Goal: Information Seeking & Learning: Compare options

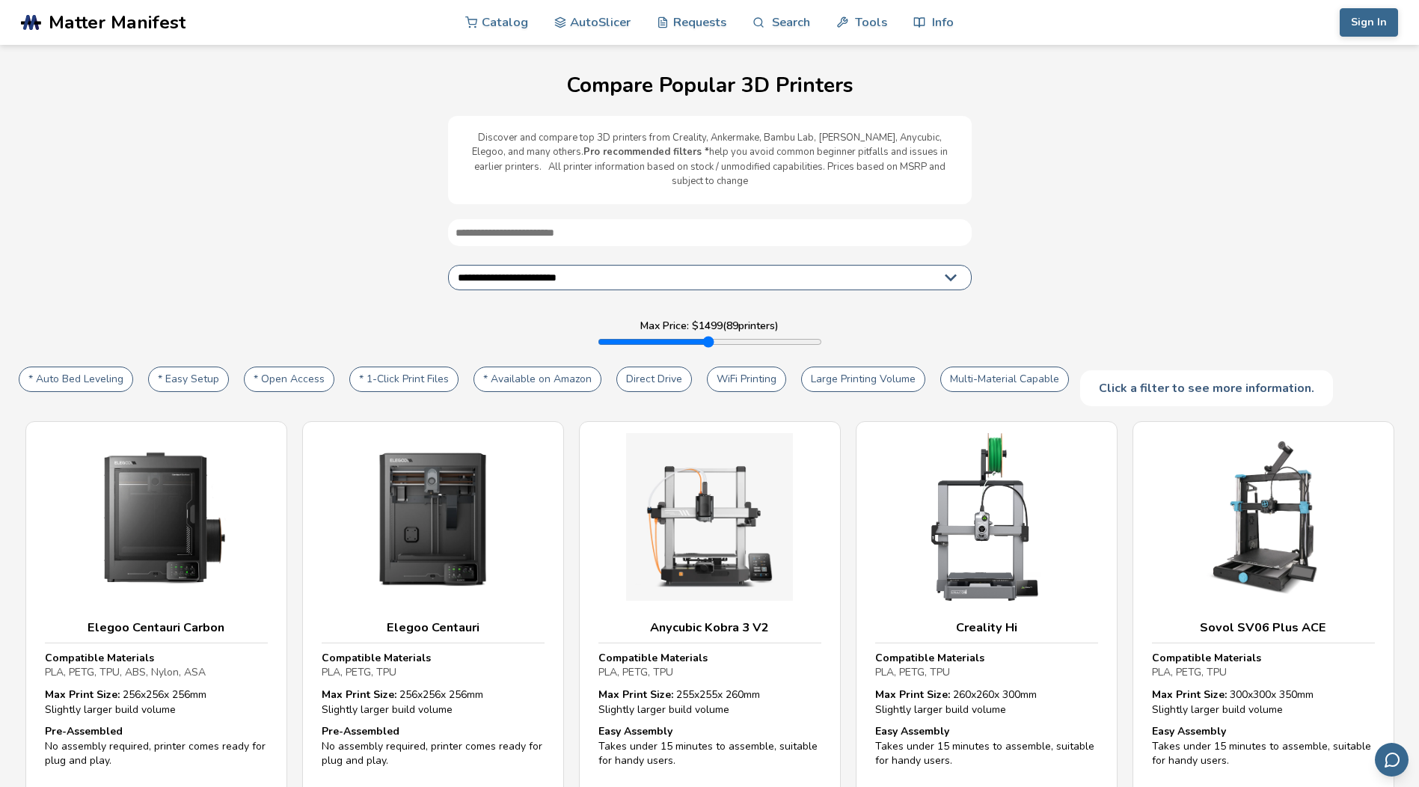
scroll to position [75, 0]
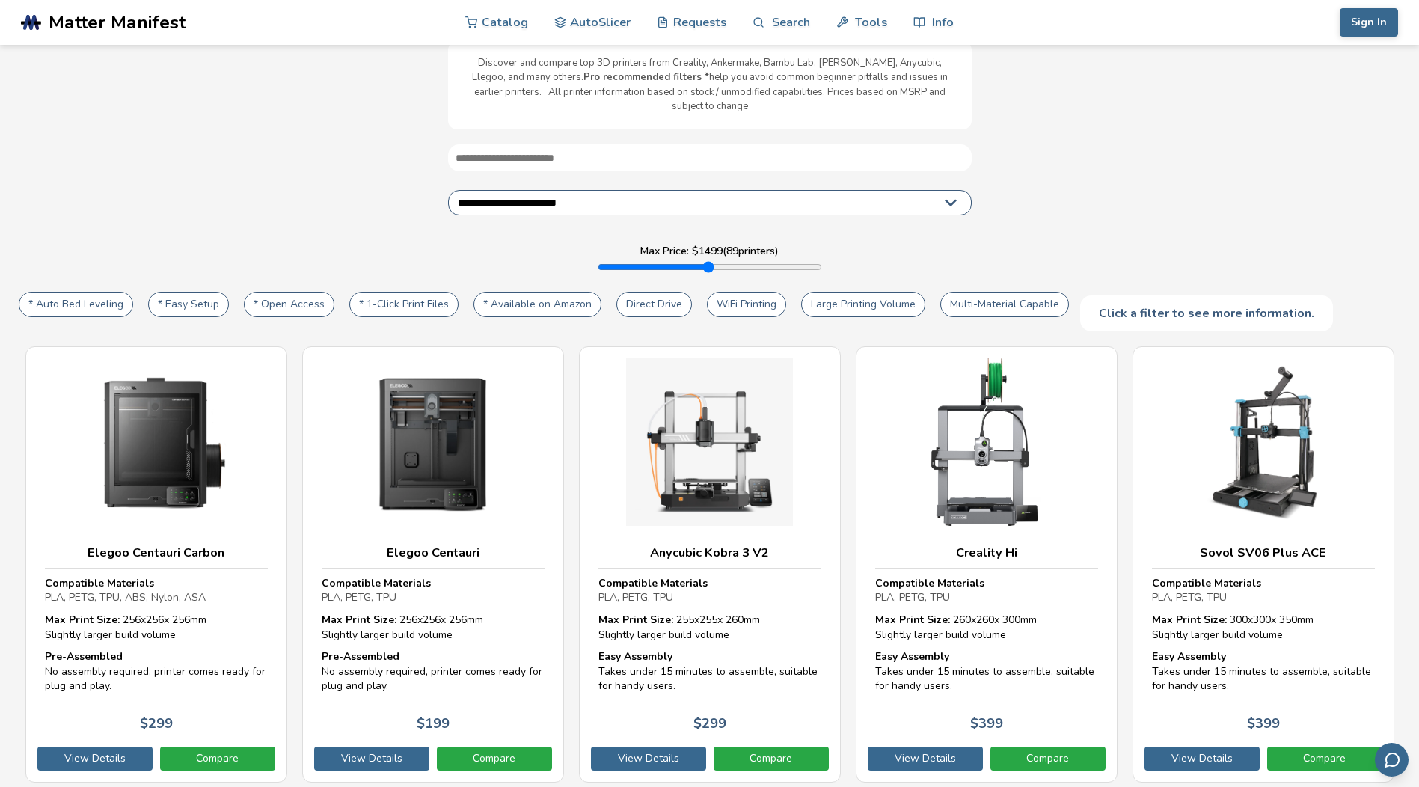
click at [746, 292] on button "WiFi Printing" at bounding box center [746, 304] width 79 height 25
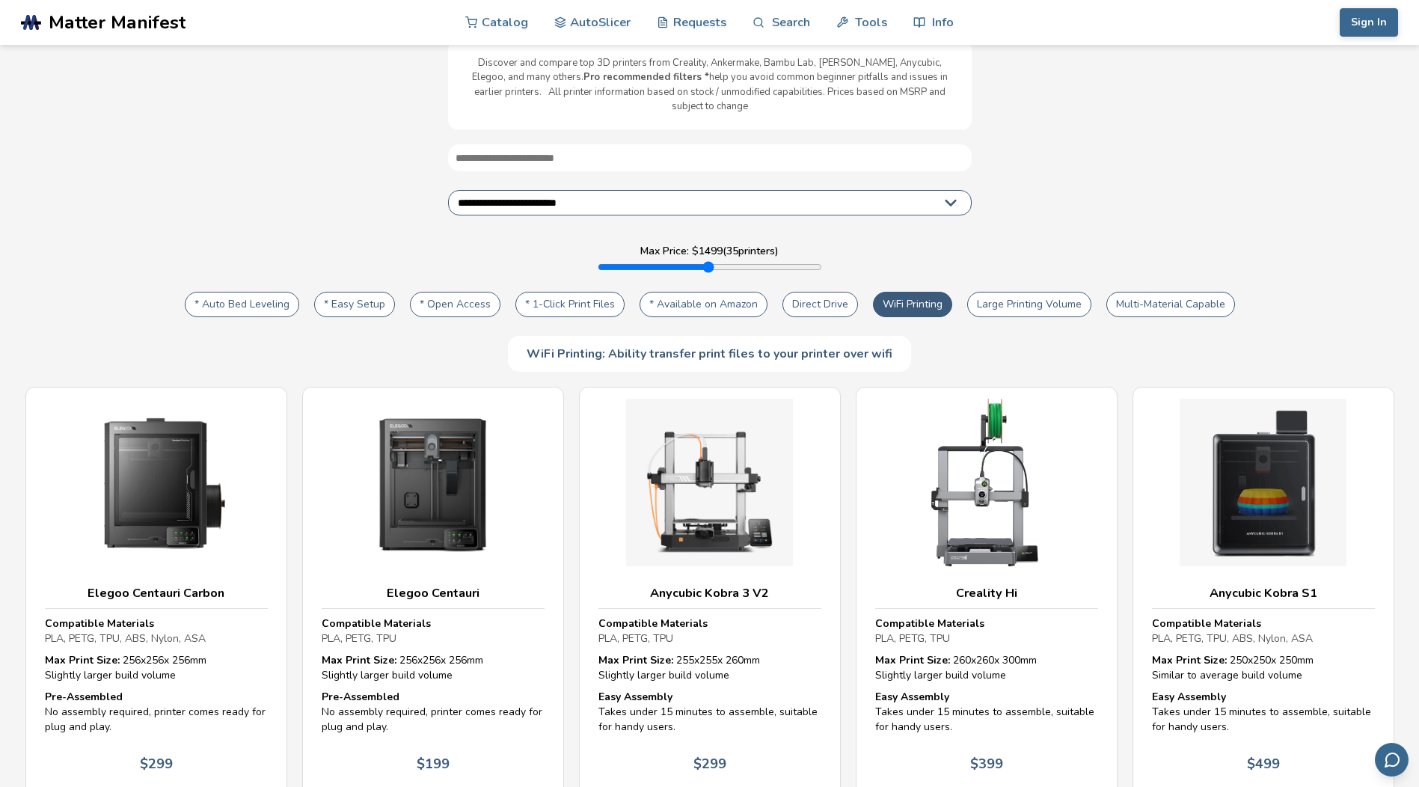
click at [352, 292] on button "* Easy Setup" at bounding box center [354, 304] width 81 height 25
click at [252, 292] on button "* Auto Bed Leveling" at bounding box center [242, 304] width 114 height 25
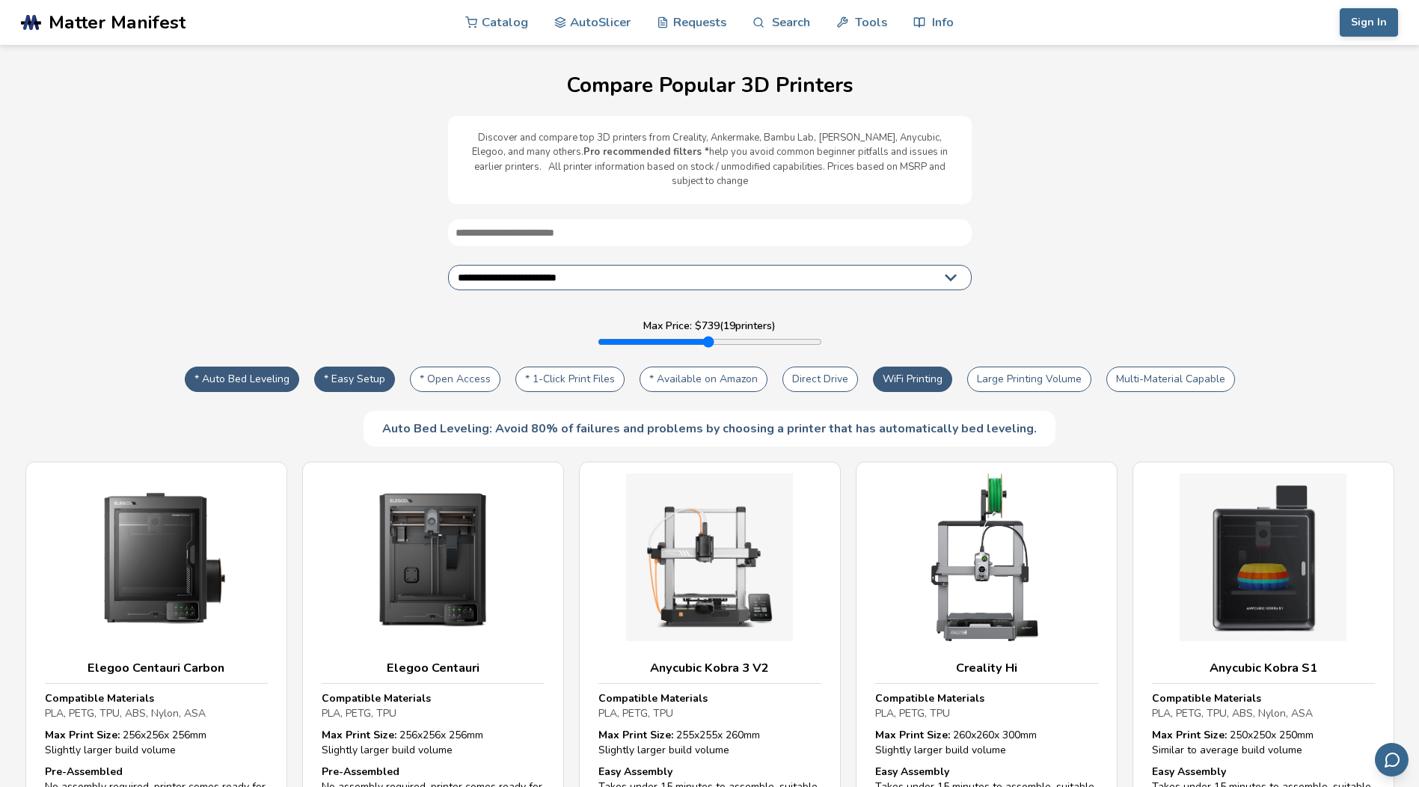
drag, startPoint x: 811, startPoint y: 328, endPoint x: 696, endPoint y: 328, distance: 115.2
type input "***"
click at [696, 336] on input "range" at bounding box center [710, 342] width 224 height 12
